Goal: Participate in discussion: Engage in conversation with other users on a specific topic

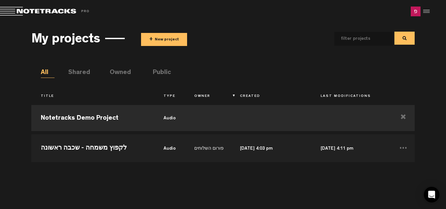
click at [169, 36] on button "+ New project" at bounding box center [164, 39] width 46 height 13
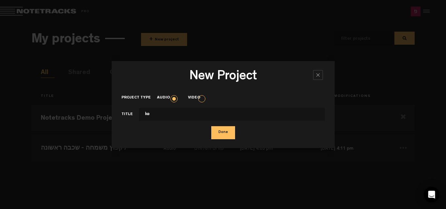
type input "k"
type input "ל"
type input "פ"
type input "לקפוץ משמחה - פיניש"
click at [211, 126] on button "Done" at bounding box center [223, 132] width 24 height 13
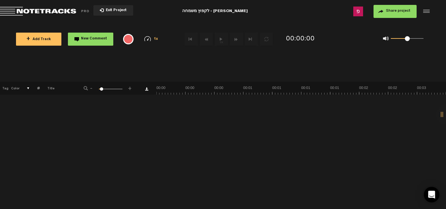
click at [39, 39] on span "+ Add Track" at bounding box center [38, 40] width 24 height 4
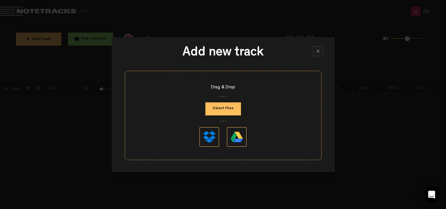
type input "C:\fakepath\מופע לקפוץ משמחה - דארפט.mp3"
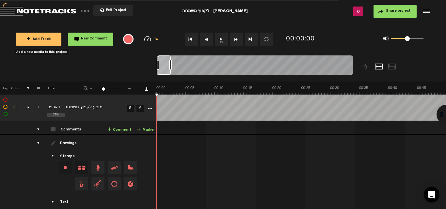
click at [221, 37] on button "1x" at bounding box center [221, 39] width 13 height 13
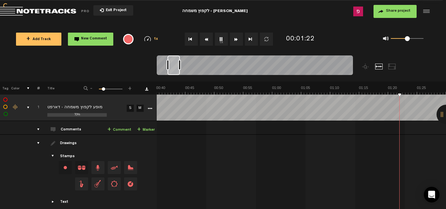
click at [117, 129] on link "+ Comment" at bounding box center [119, 130] width 24 height 8
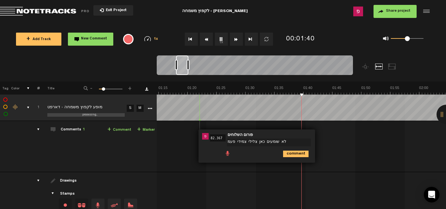
scroll to position [0, 432]
type textarea "לא שומעים כאן צלילי צמידי פעמונים"
click at [296, 152] on icon "comment" at bounding box center [295, 154] width 25 height 7
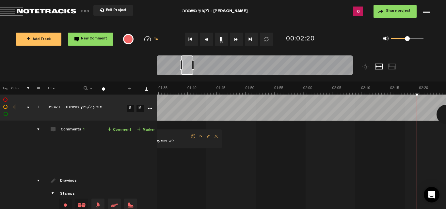
scroll to position [0, 663]
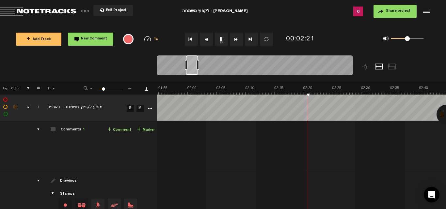
click at [120, 130] on link "+ Comment" at bounding box center [119, 130] width 24 height 8
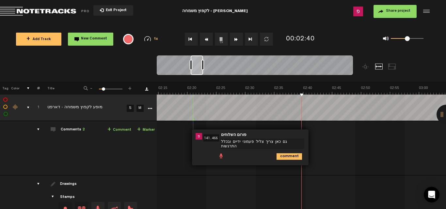
scroll to position [0, 779]
type textarea "גם כאן צריך צליל פעמוני ידיים ובכלל אפקט סביב זה"
click at [287, 154] on icon "comment" at bounding box center [288, 156] width 25 height 7
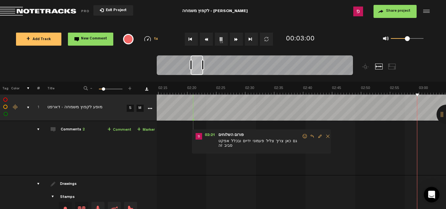
scroll to position [0, 895]
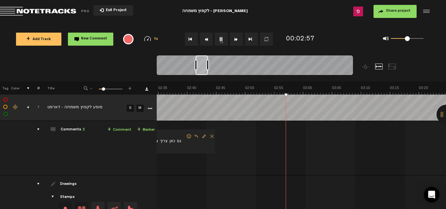
click at [118, 129] on link "+ Comment" at bounding box center [119, 130] width 24 height 8
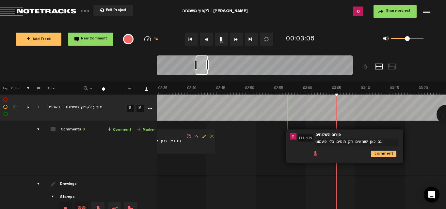
type textarea "גם כאן שומעים רק תופים בלי פעמונים"
click at [382, 155] on icon "comment" at bounding box center [383, 154] width 25 height 7
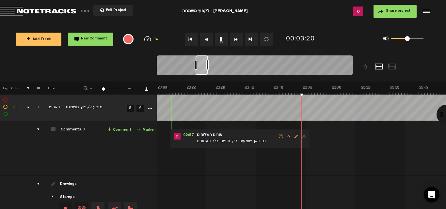
scroll to position [0, 1011]
click at [153, 39] on div "1x 0.25x 0.5x 0.75x 1x 1.25x 1.5x 1.75x 2x" at bounding box center [151, 39] width 28 height 6
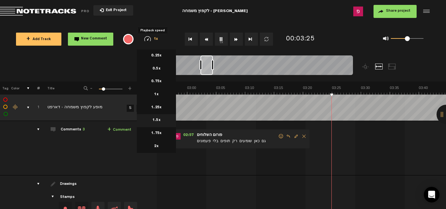
click at [157, 119] on li "1.5x" at bounding box center [156, 120] width 39 height 13
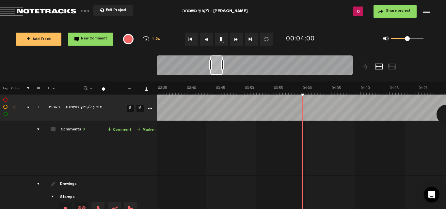
scroll to position [0, 1242]
click at [150, 38] on div "1.5x 0.25x 0.5x 0.75x 1x 1.25x 1.5x 1.75x 2x" at bounding box center [151, 39] width 28 height 6
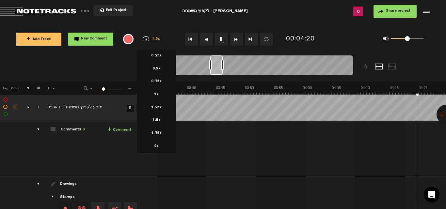
scroll to position [0, 1358]
click at [157, 96] on li "1x" at bounding box center [156, 94] width 39 height 13
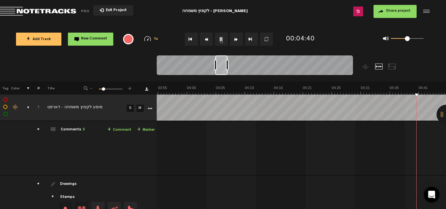
scroll to position [0, 1474]
click at [221, 41] on button "1x" at bounding box center [221, 39] width 13 height 13
